Goal: Check status: Check status

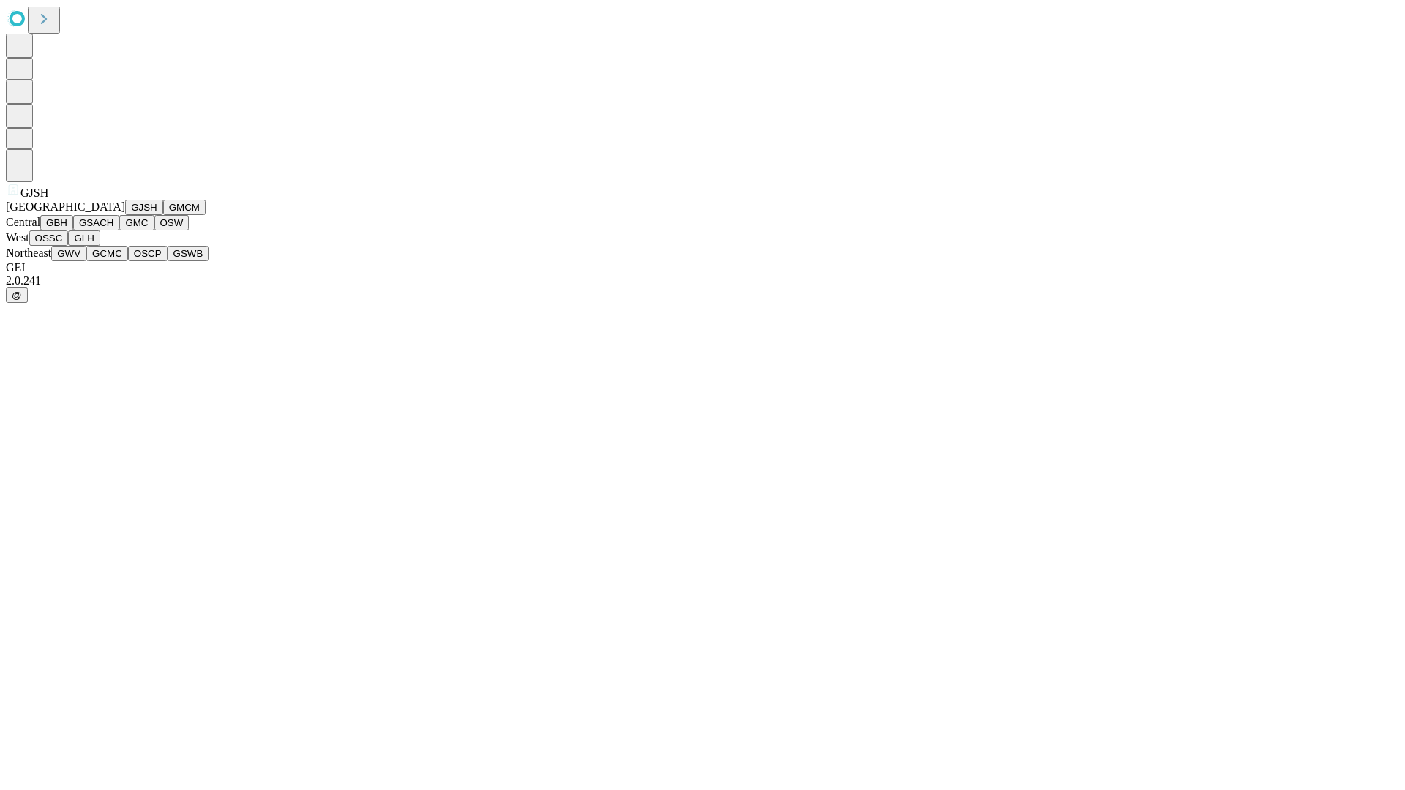
click at [125, 215] on button "GJSH" at bounding box center [144, 207] width 38 height 15
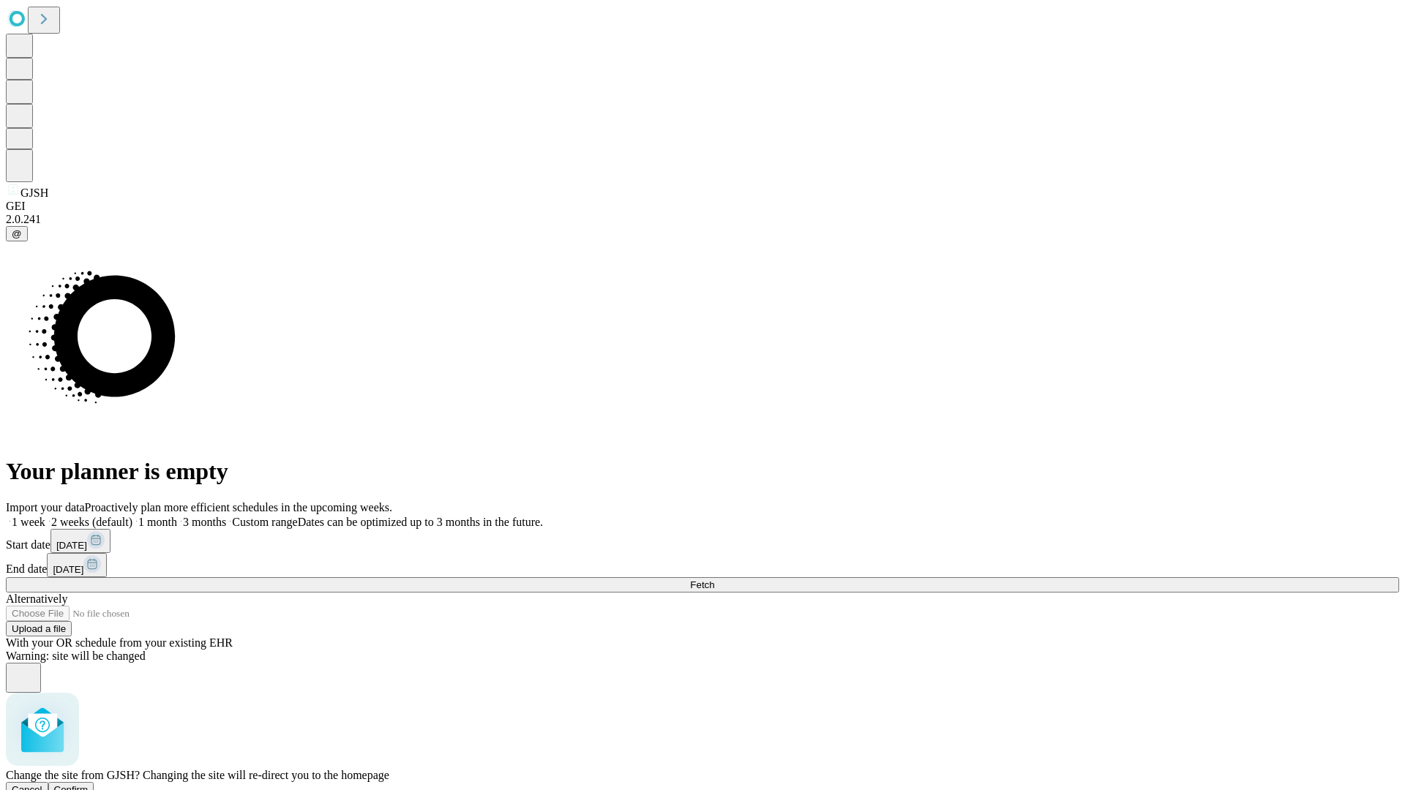
click at [89, 785] on span "Confirm" at bounding box center [71, 790] width 34 height 11
click at [132, 516] on label "2 weeks (default)" at bounding box center [88, 522] width 87 height 12
click at [714, 580] on span "Fetch" at bounding box center [702, 585] width 24 height 11
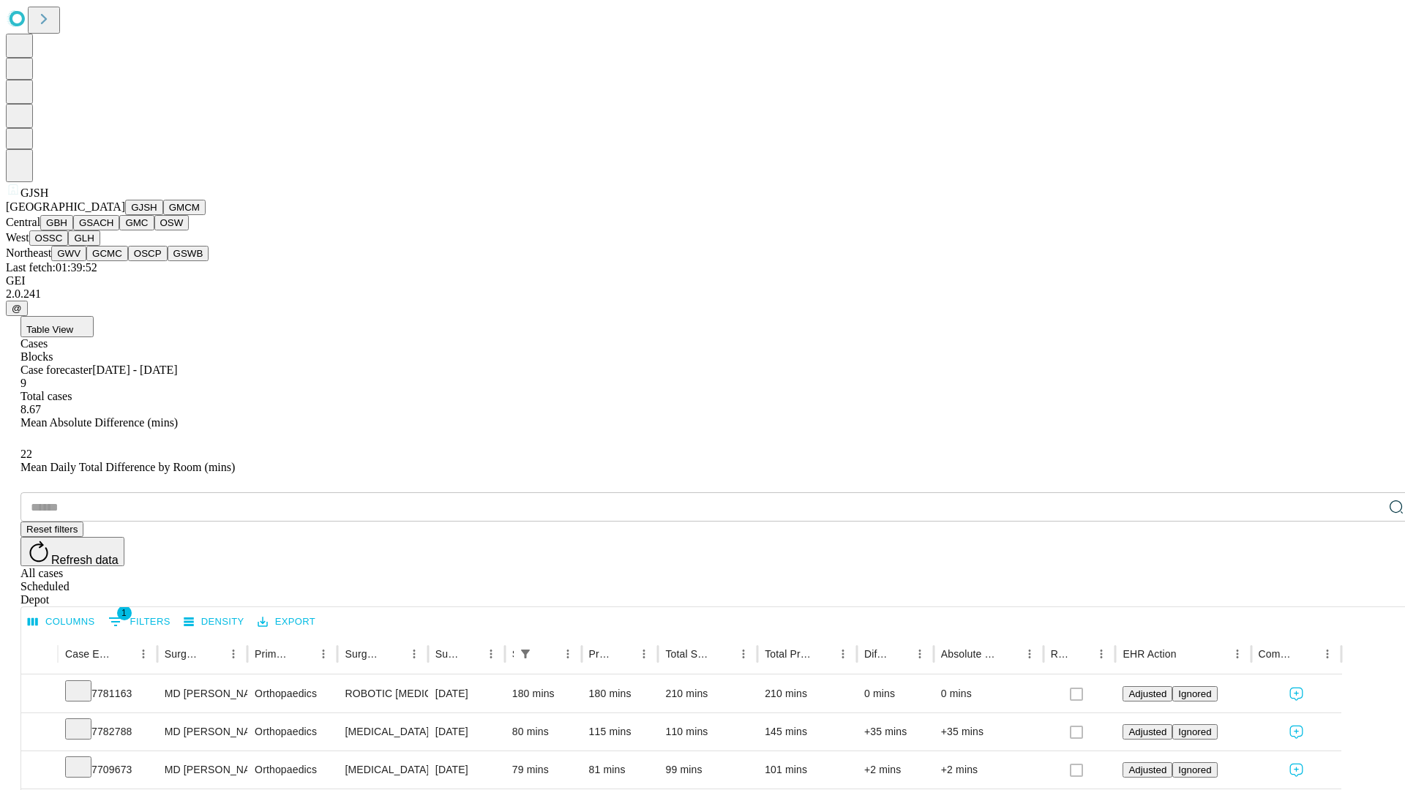
click at [163, 215] on button "GMCM" at bounding box center [184, 207] width 42 height 15
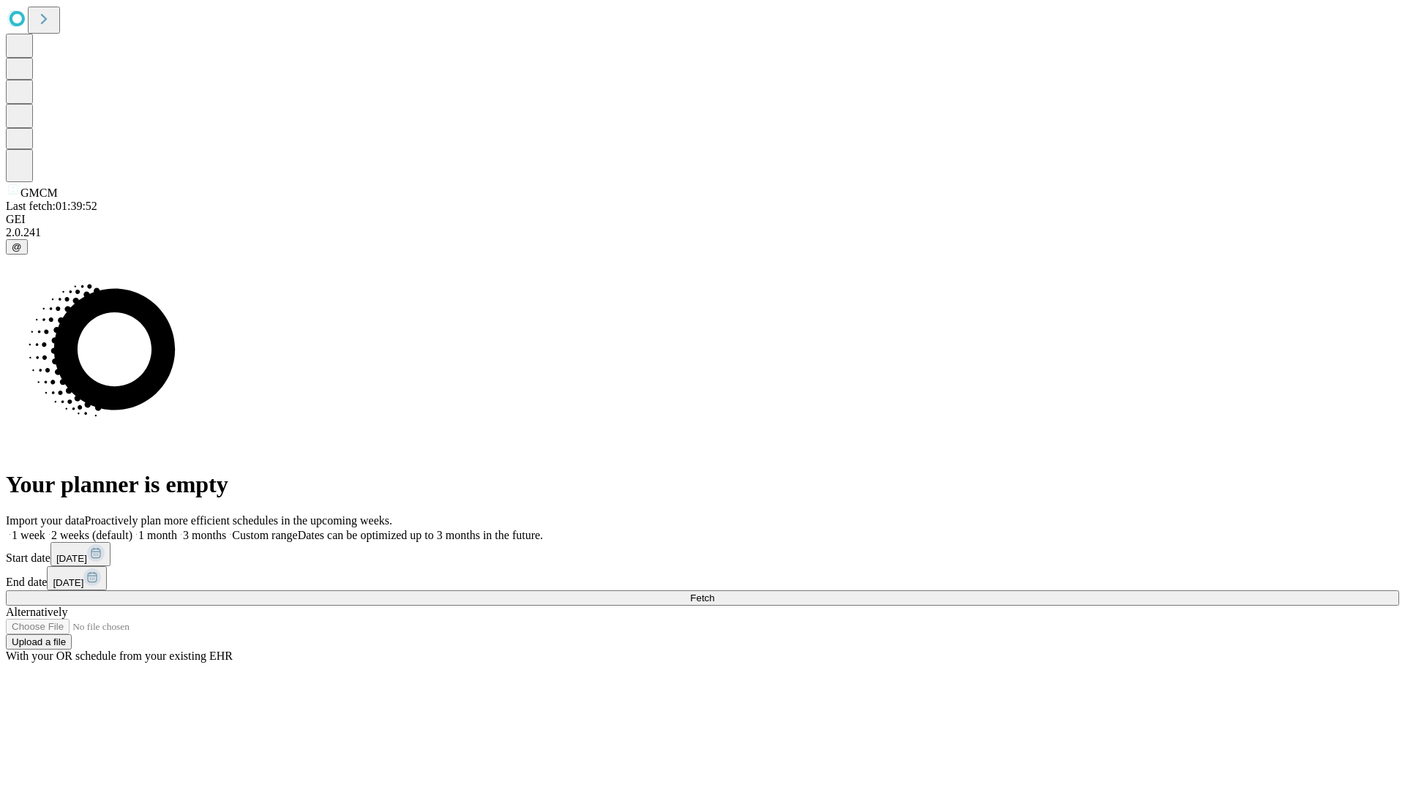
click at [132, 529] on label "2 weeks (default)" at bounding box center [88, 535] width 87 height 12
click at [714, 593] on span "Fetch" at bounding box center [702, 598] width 24 height 11
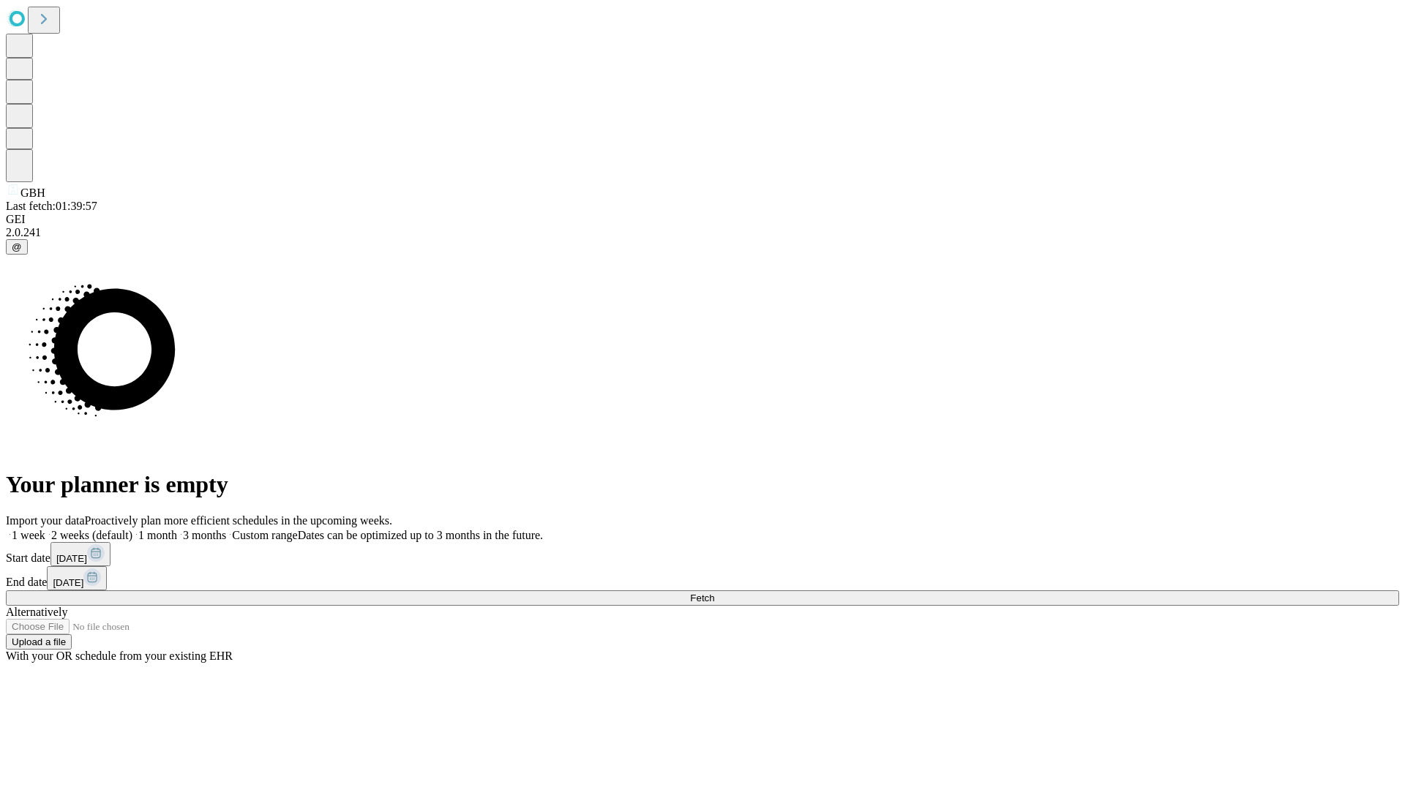
click at [132, 529] on label "2 weeks (default)" at bounding box center [88, 535] width 87 height 12
click at [714, 593] on span "Fetch" at bounding box center [702, 598] width 24 height 11
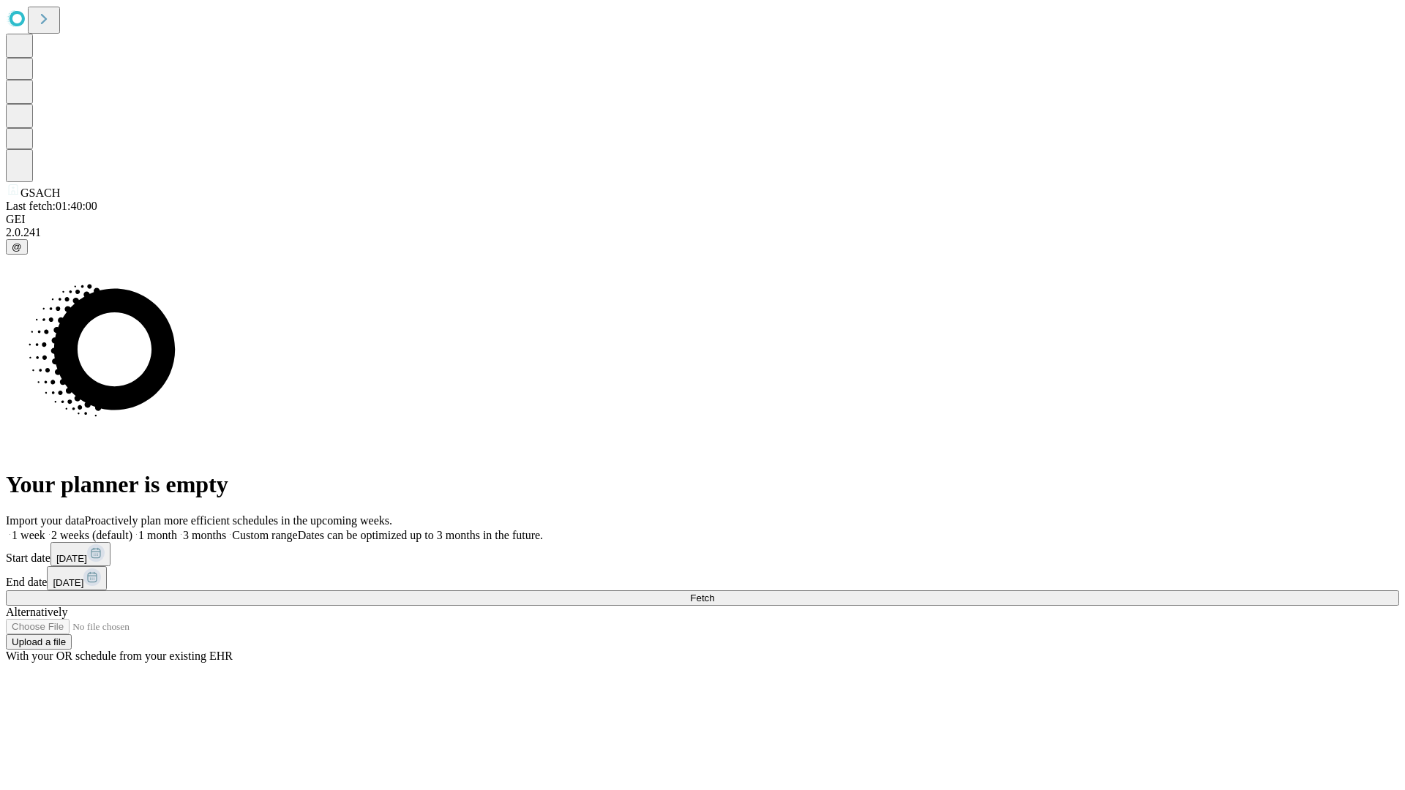
click at [132, 529] on label "2 weeks (default)" at bounding box center [88, 535] width 87 height 12
click at [714, 593] on span "Fetch" at bounding box center [702, 598] width 24 height 11
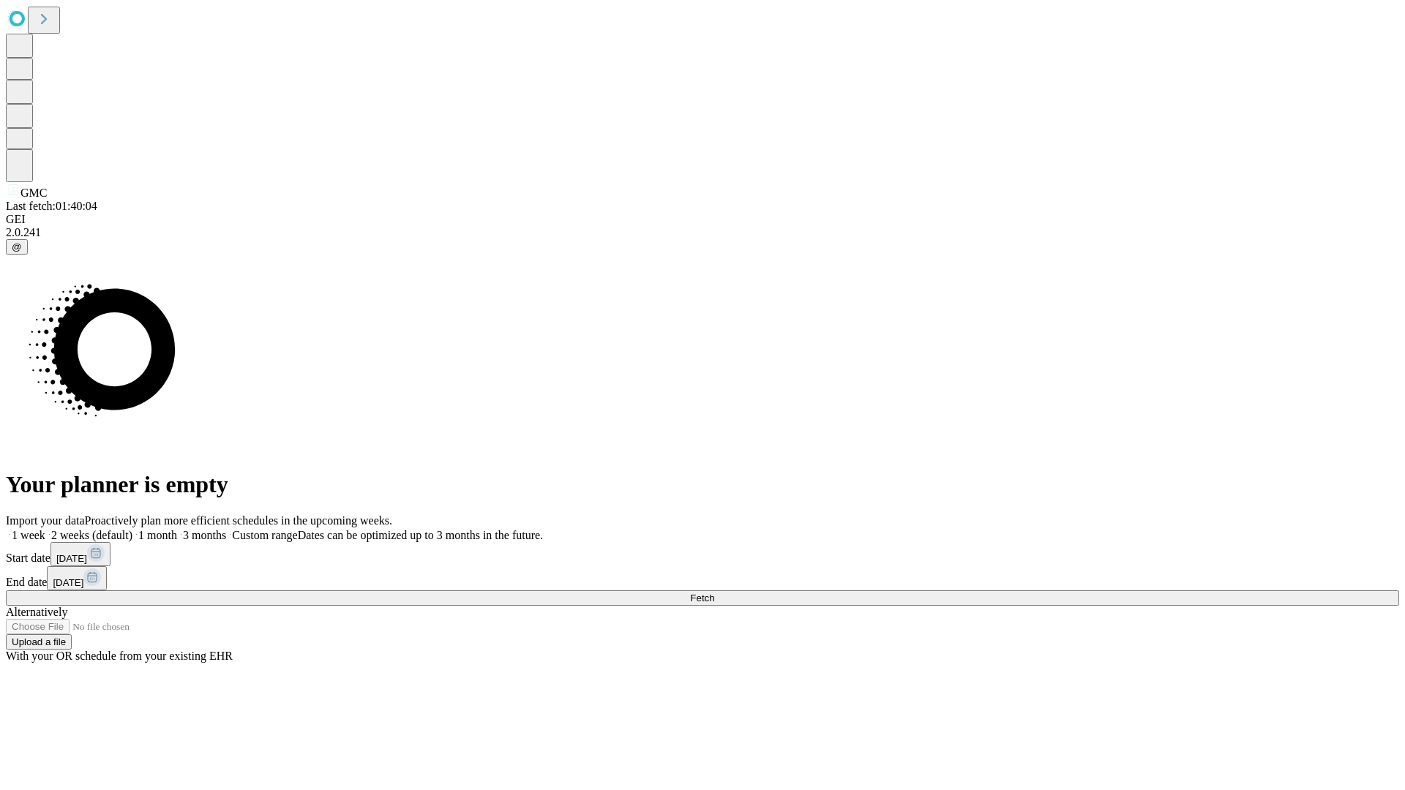
click at [132, 529] on label "2 weeks (default)" at bounding box center [88, 535] width 87 height 12
click at [714, 593] on span "Fetch" at bounding box center [702, 598] width 24 height 11
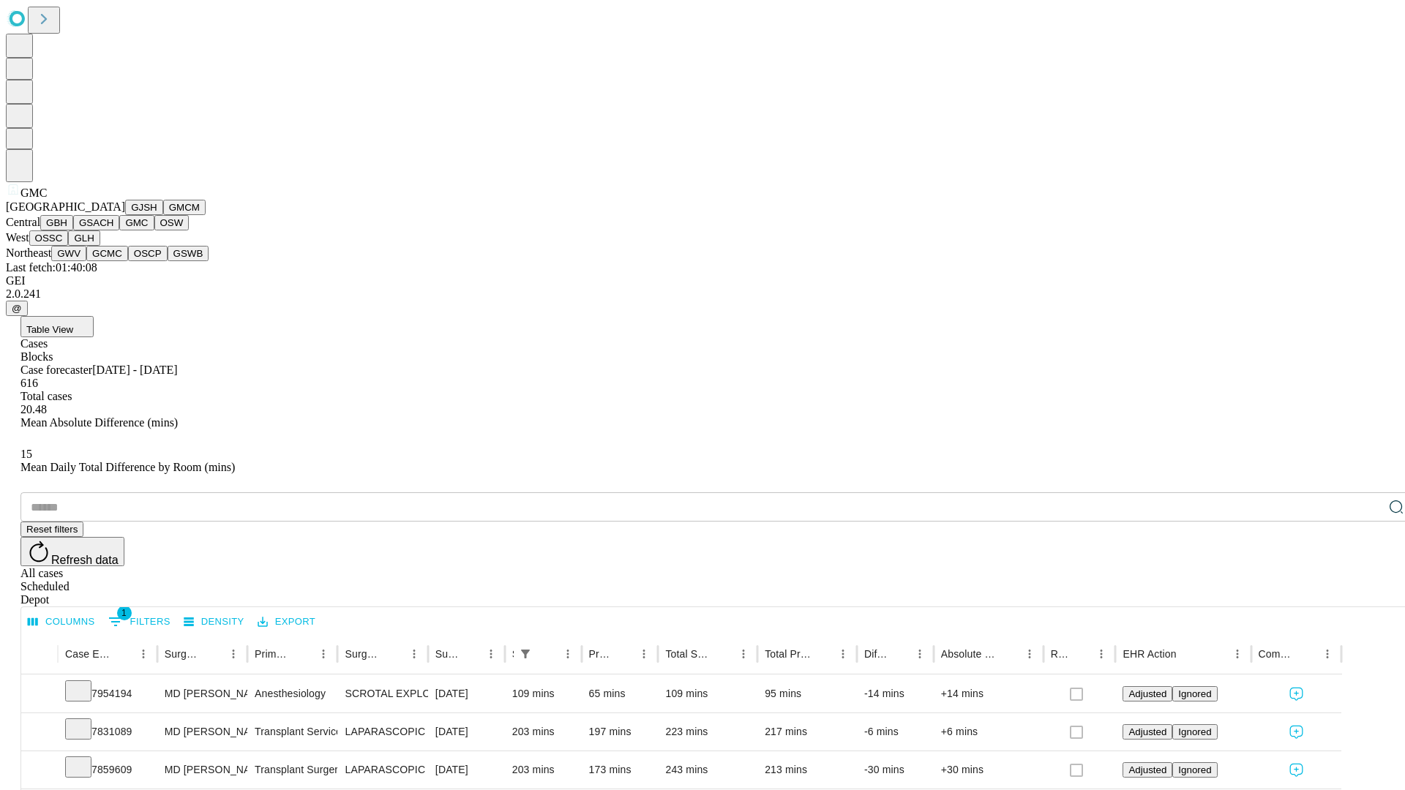
click at [154, 231] on button "OSW" at bounding box center [171, 222] width 35 height 15
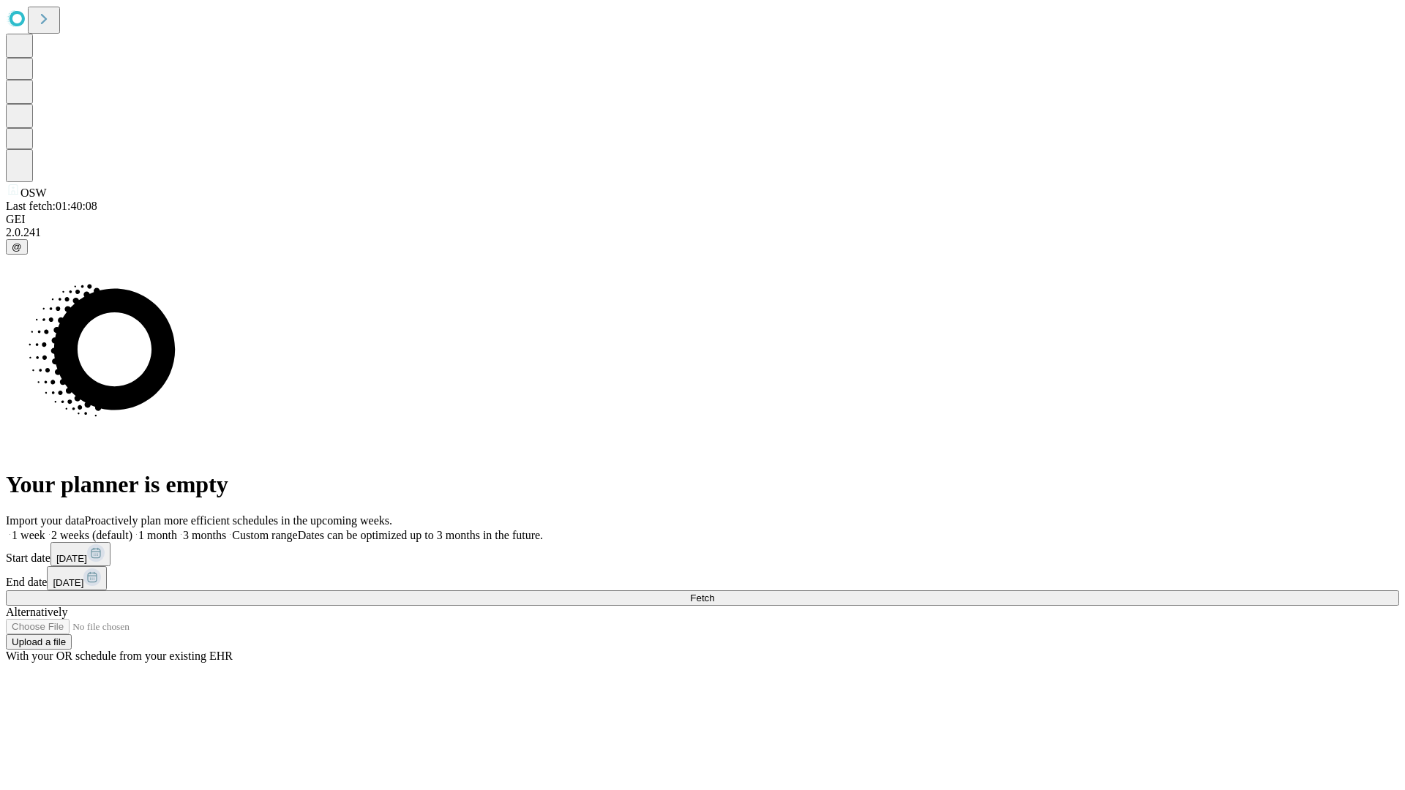
click at [714, 593] on span "Fetch" at bounding box center [702, 598] width 24 height 11
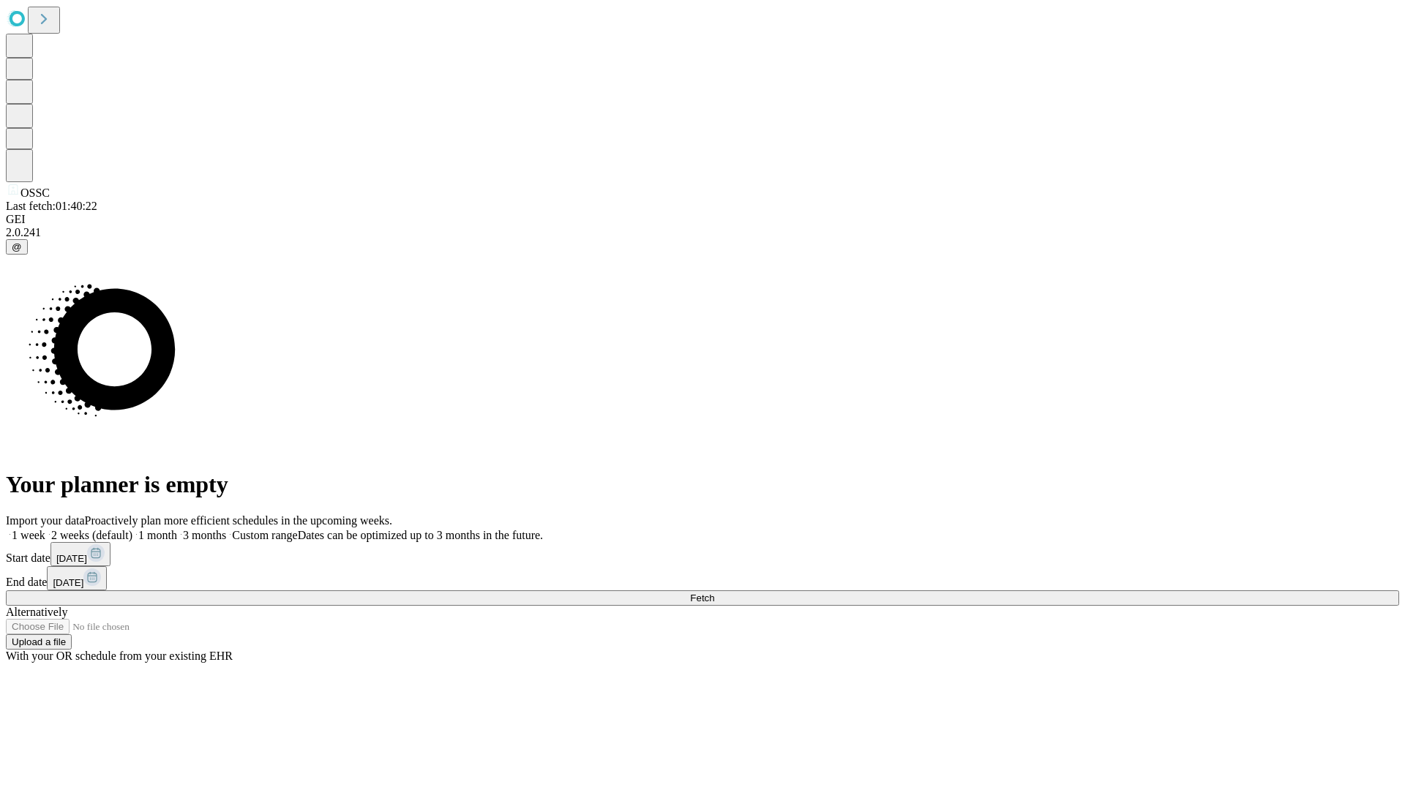
click at [132, 529] on label "2 weeks (default)" at bounding box center [88, 535] width 87 height 12
click at [714, 593] on span "Fetch" at bounding box center [702, 598] width 24 height 11
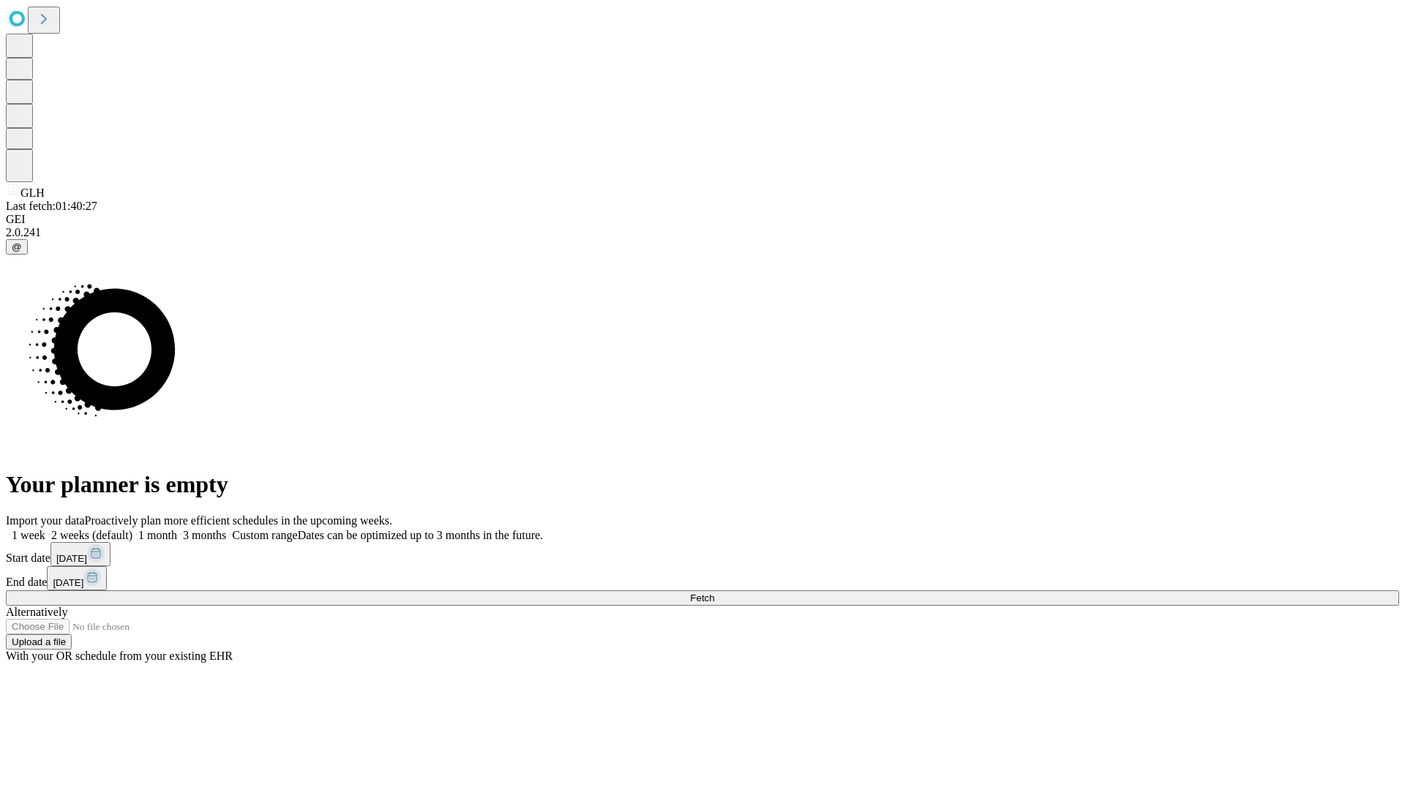
click at [132, 529] on label "2 weeks (default)" at bounding box center [88, 535] width 87 height 12
click at [714, 593] on span "Fetch" at bounding box center [702, 598] width 24 height 11
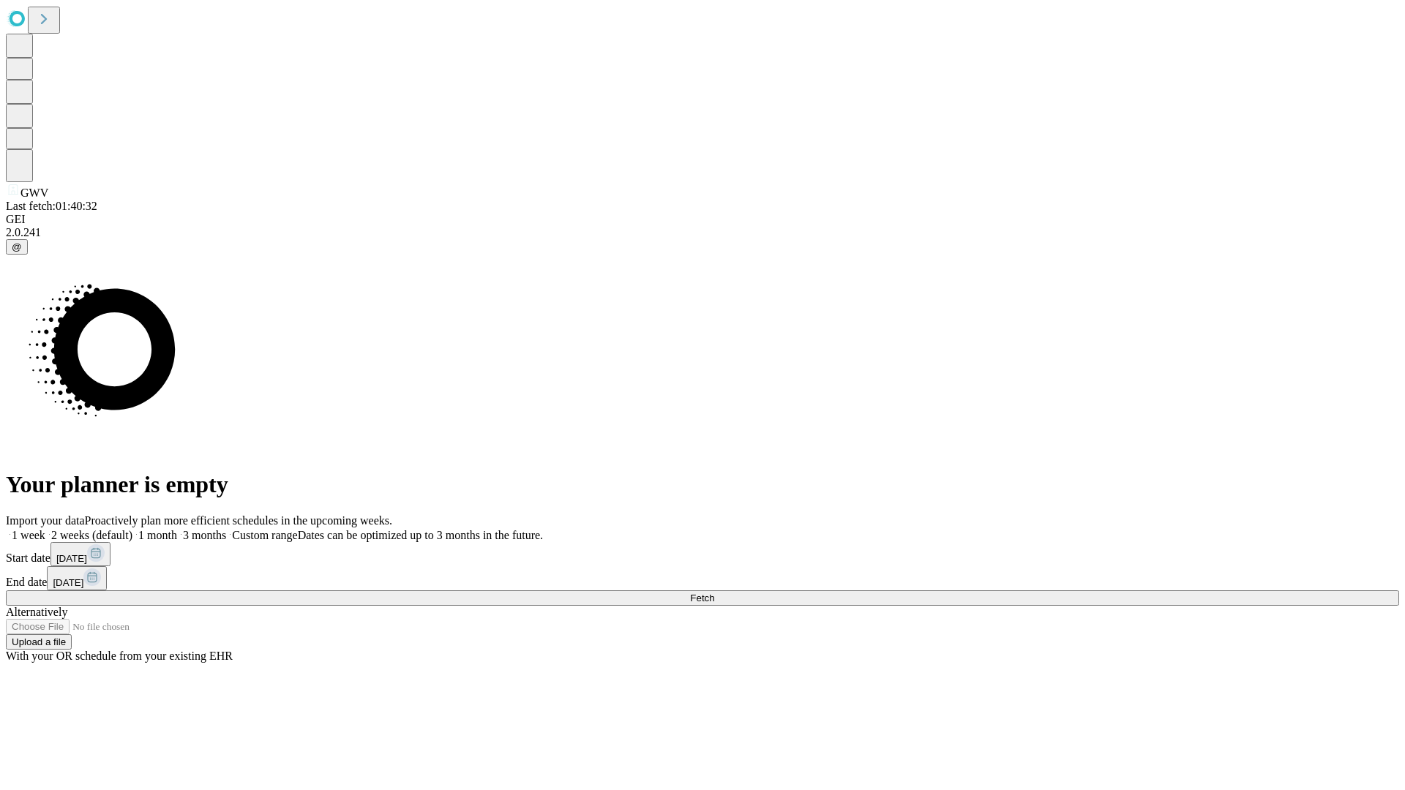
click at [132, 529] on label "2 weeks (default)" at bounding box center [88, 535] width 87 height 12
click at [714, 593] on span "Fetch" at bounding box center [702, 598] width 24 height 11
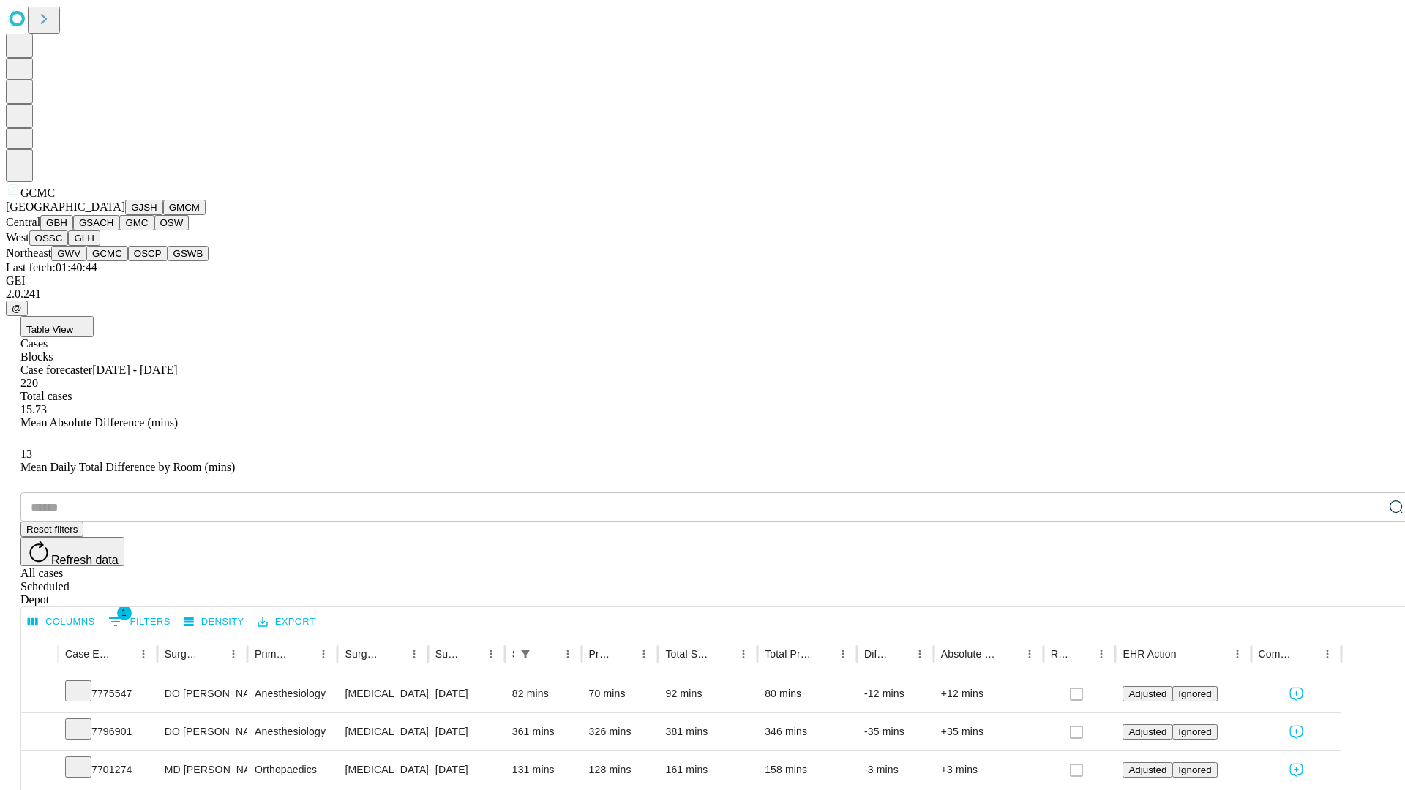
click at [128, 261] on button "OSCP" at bounding box center [148, 253] width 40 height 15
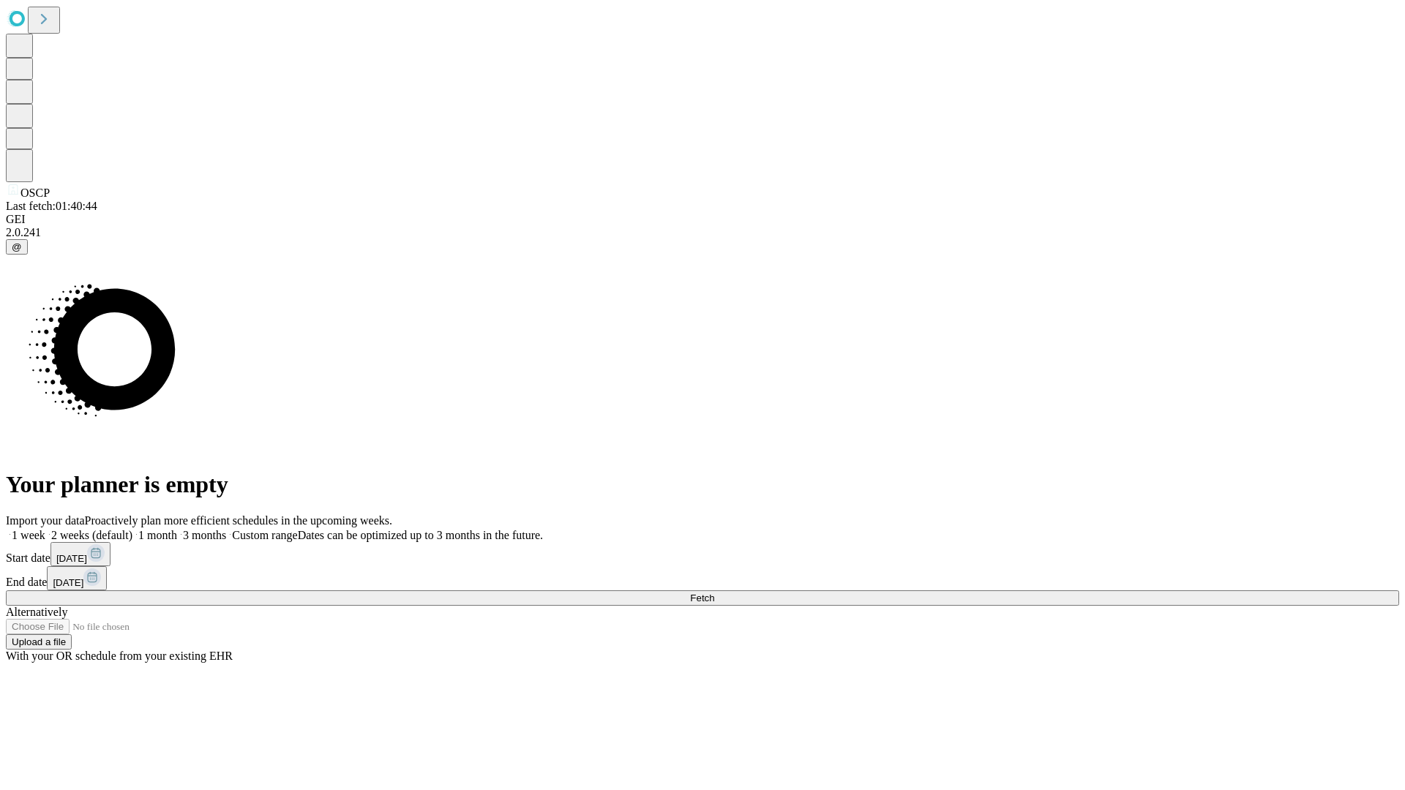
click at [132, 529] on label "2 weeks (default)" at bounding box center [88, 535] width 87 height 12
click at [714, 593] on span "Fetch" at bounding box center [702, 598] width 24 height 11
